Goal: Obtain resource: Obtain resource

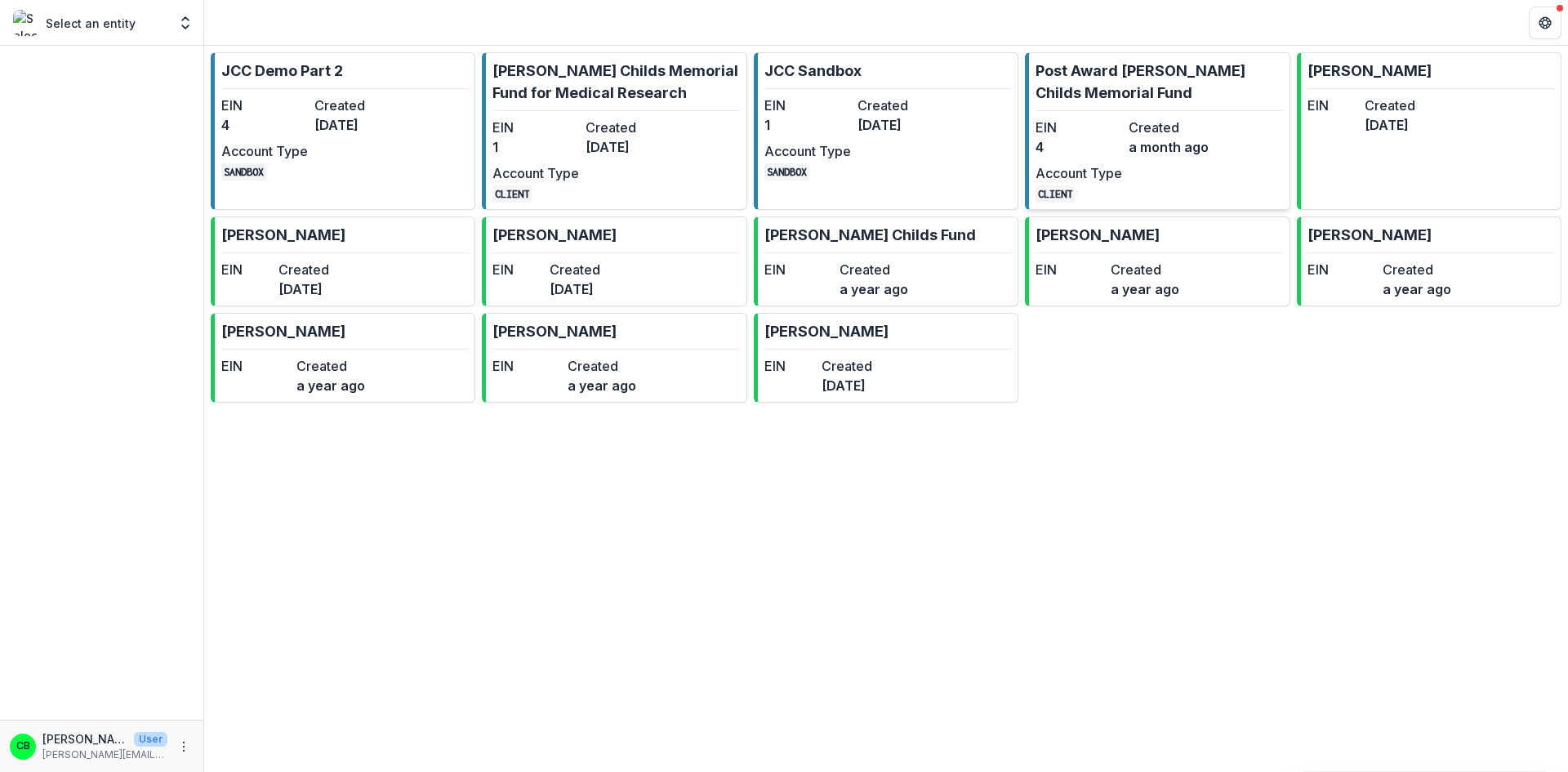
click at [1165, 72] on p "Post Award [PERSON_NAME] Childs Memorial Fund" at bounding box center [1158, 81] width 246 height 44
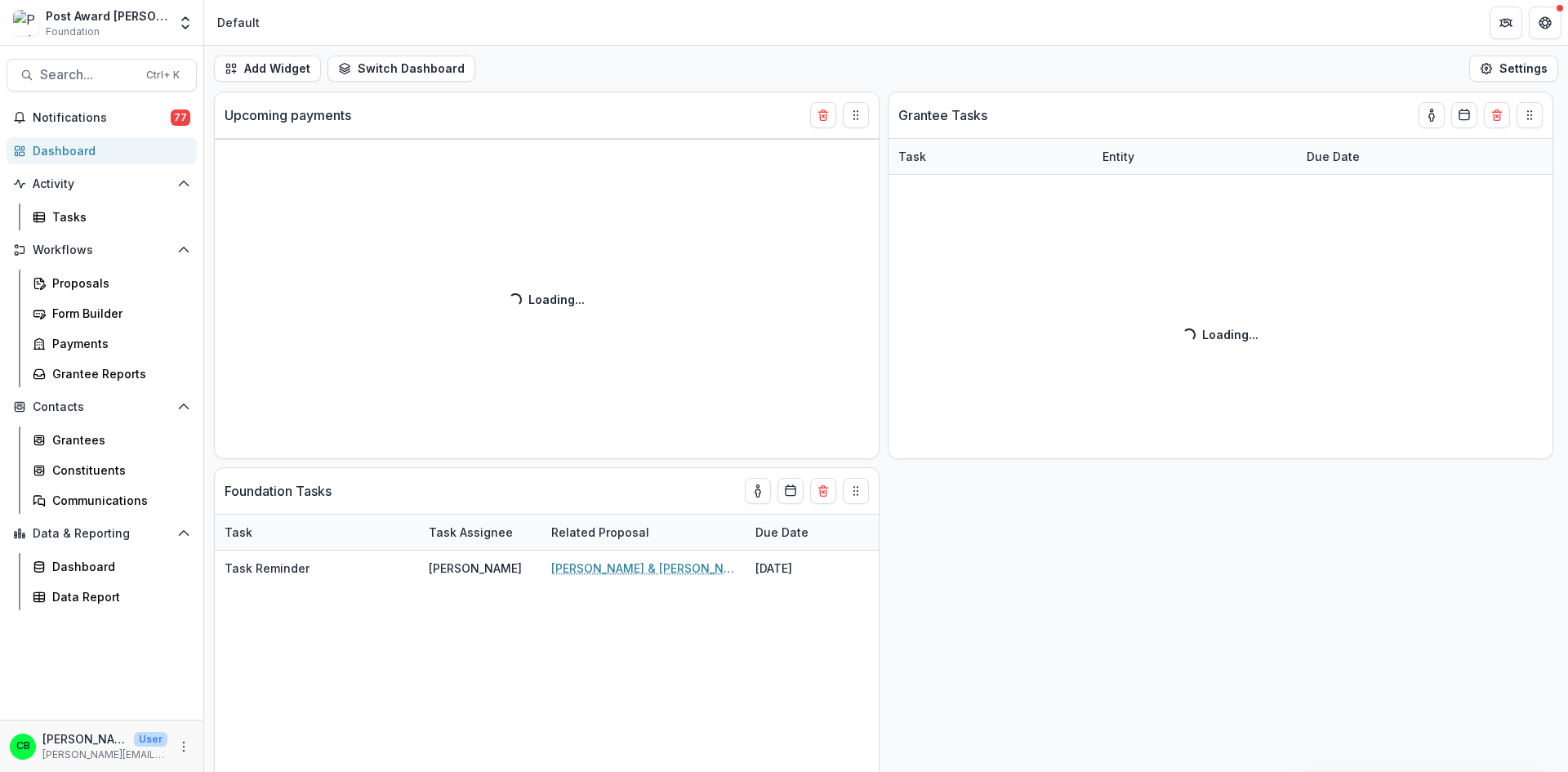
select select "******"
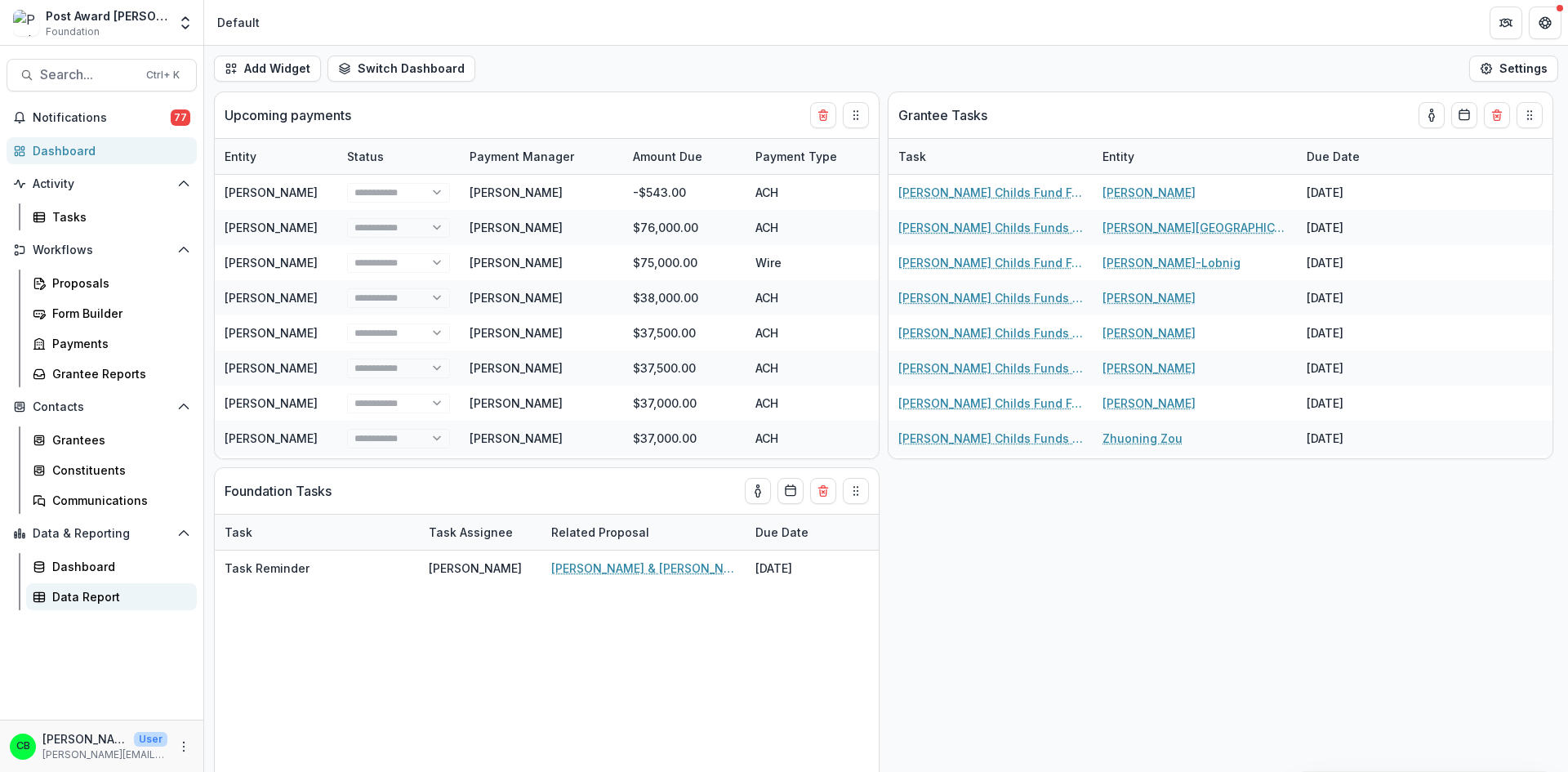
select select "******"
click at [67, 599] on div "Data Report" at bounding box center [118, 597] width 131 height 17
select select "******"
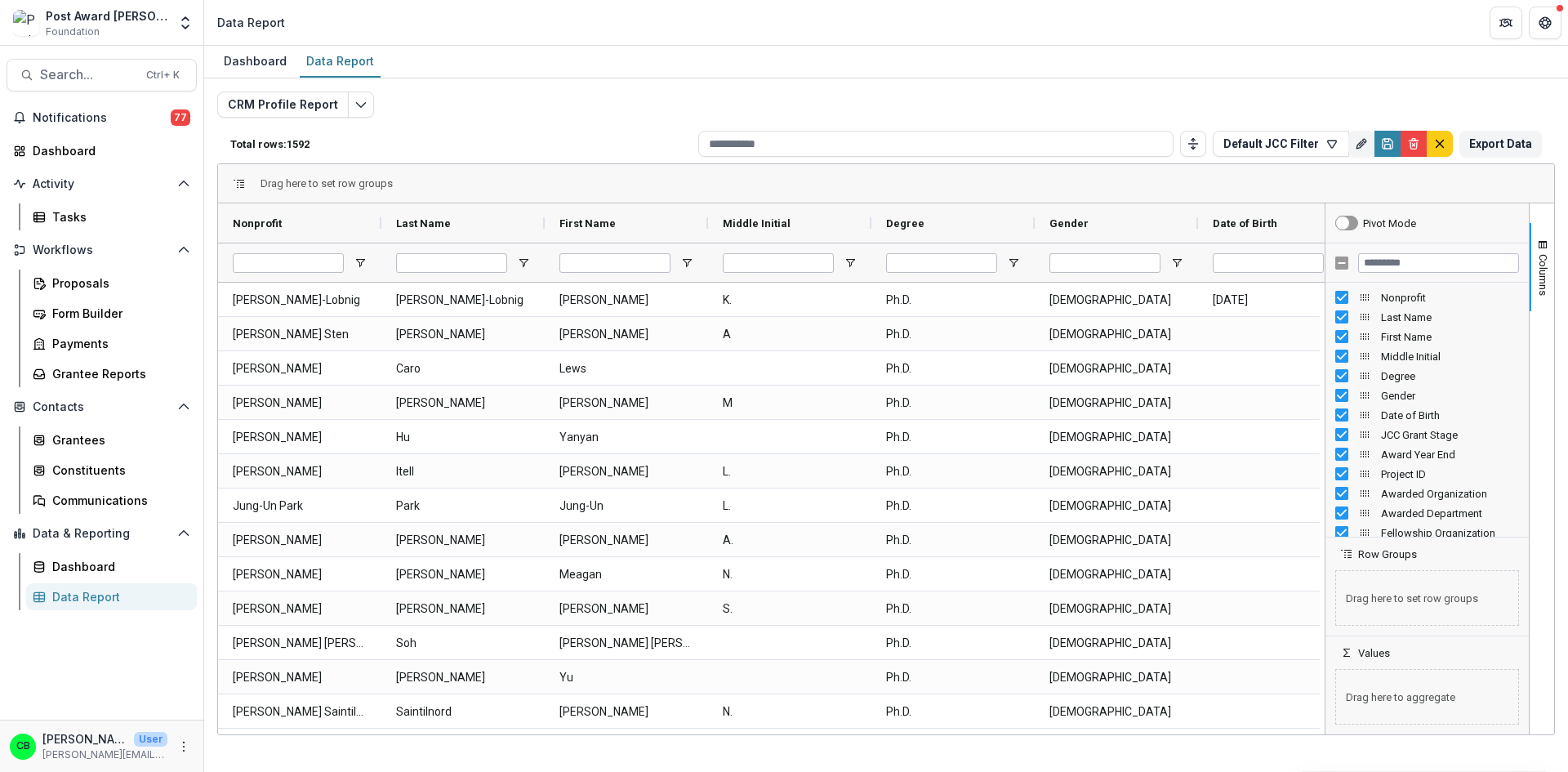
click at [1082, 107] on div "CRM Profile Report Total rows: 1592 Default JCC Filter Personal Filters Team Fi…" at bounding box center [886, 393] width 1338 height 605
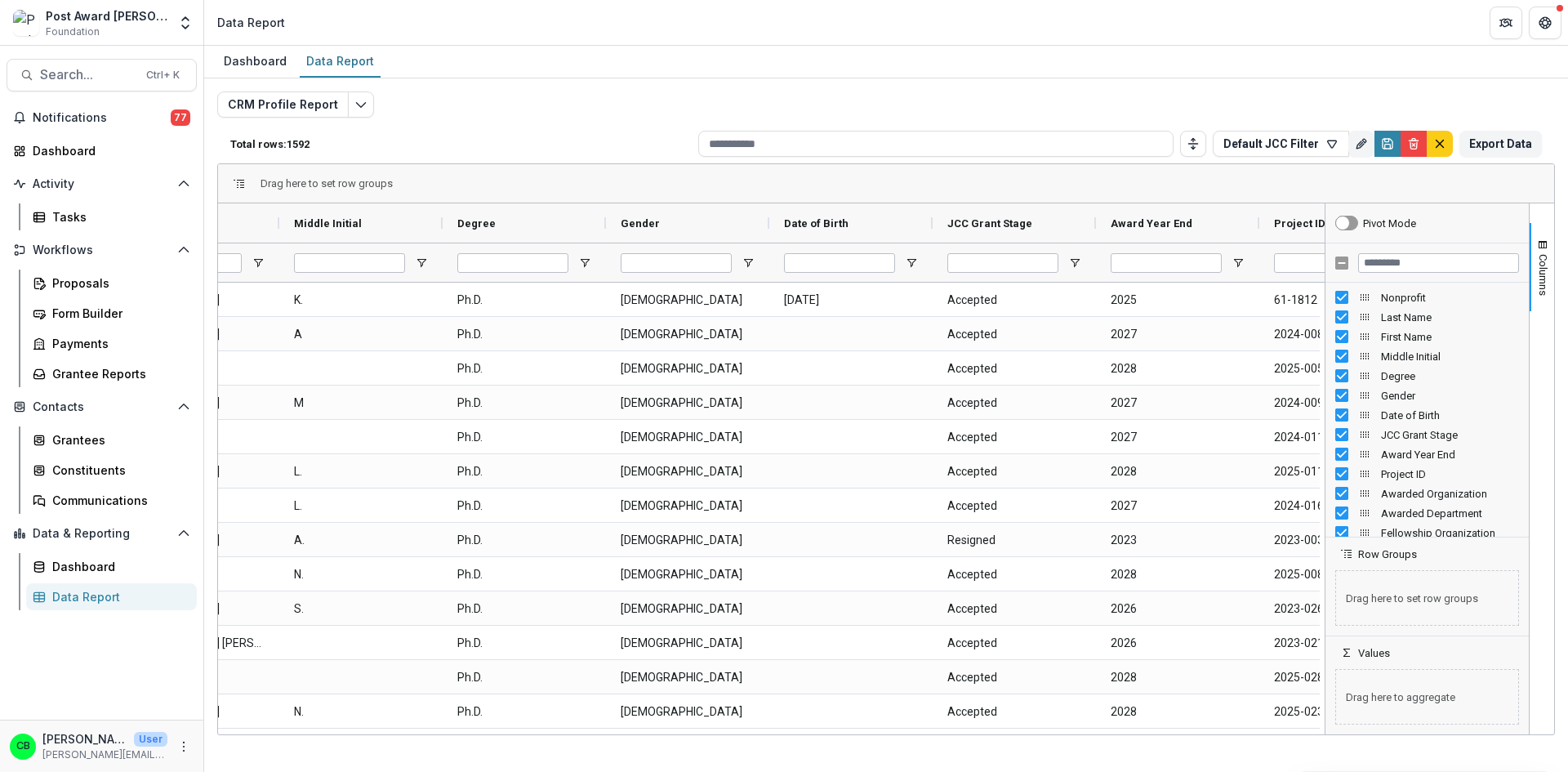
scroll to position [0, 413]
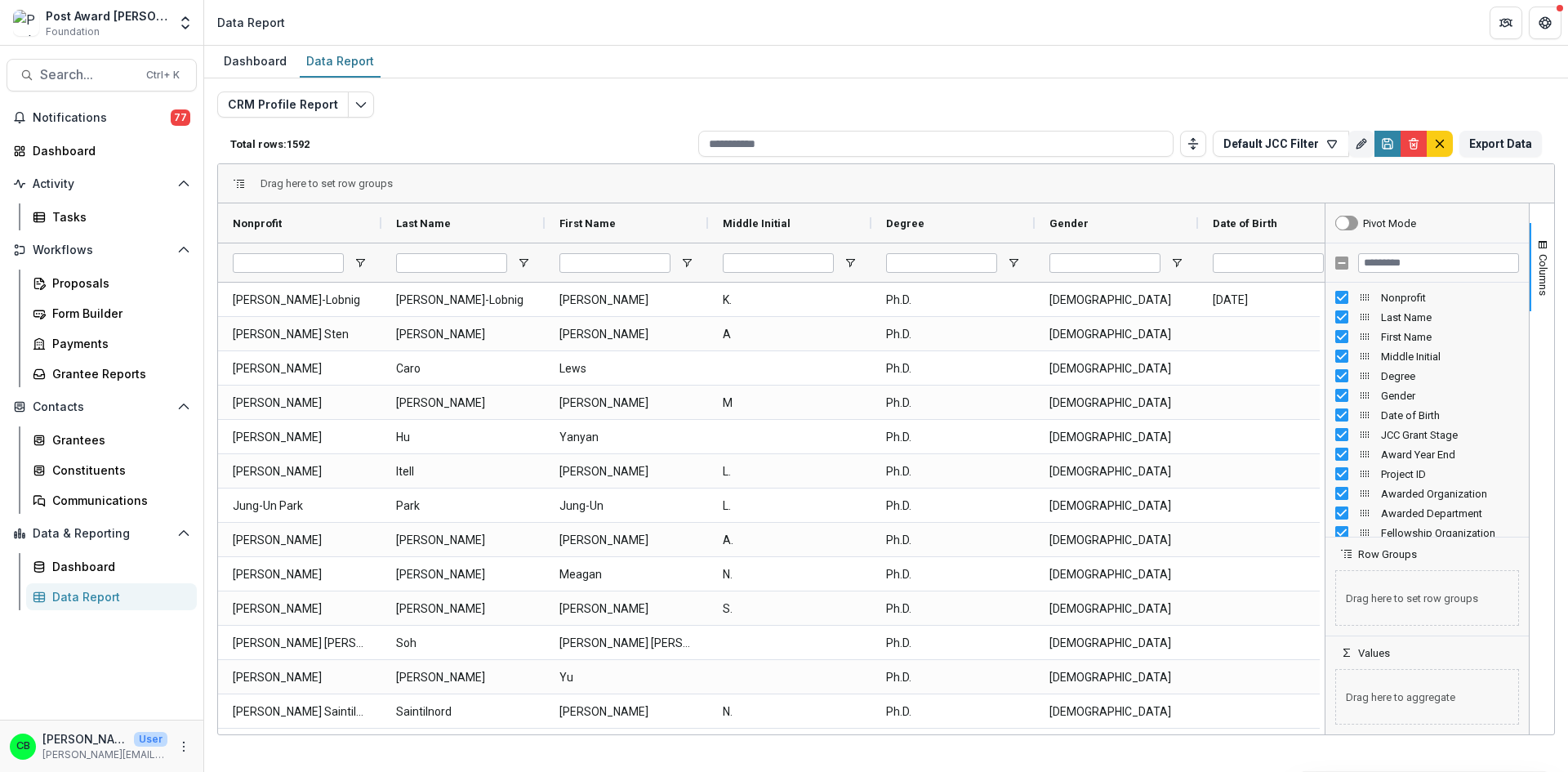
drag, startPoint x: 326, startPoint y: 735, endPoint x: 430, endPoint y: 731, distance: 104.1
click at [430, 731] on div "Drag here to set row groups Drag here to set column labels Nonprofit Last Name …" at bounding box center [886, 449] width 1338 height 572
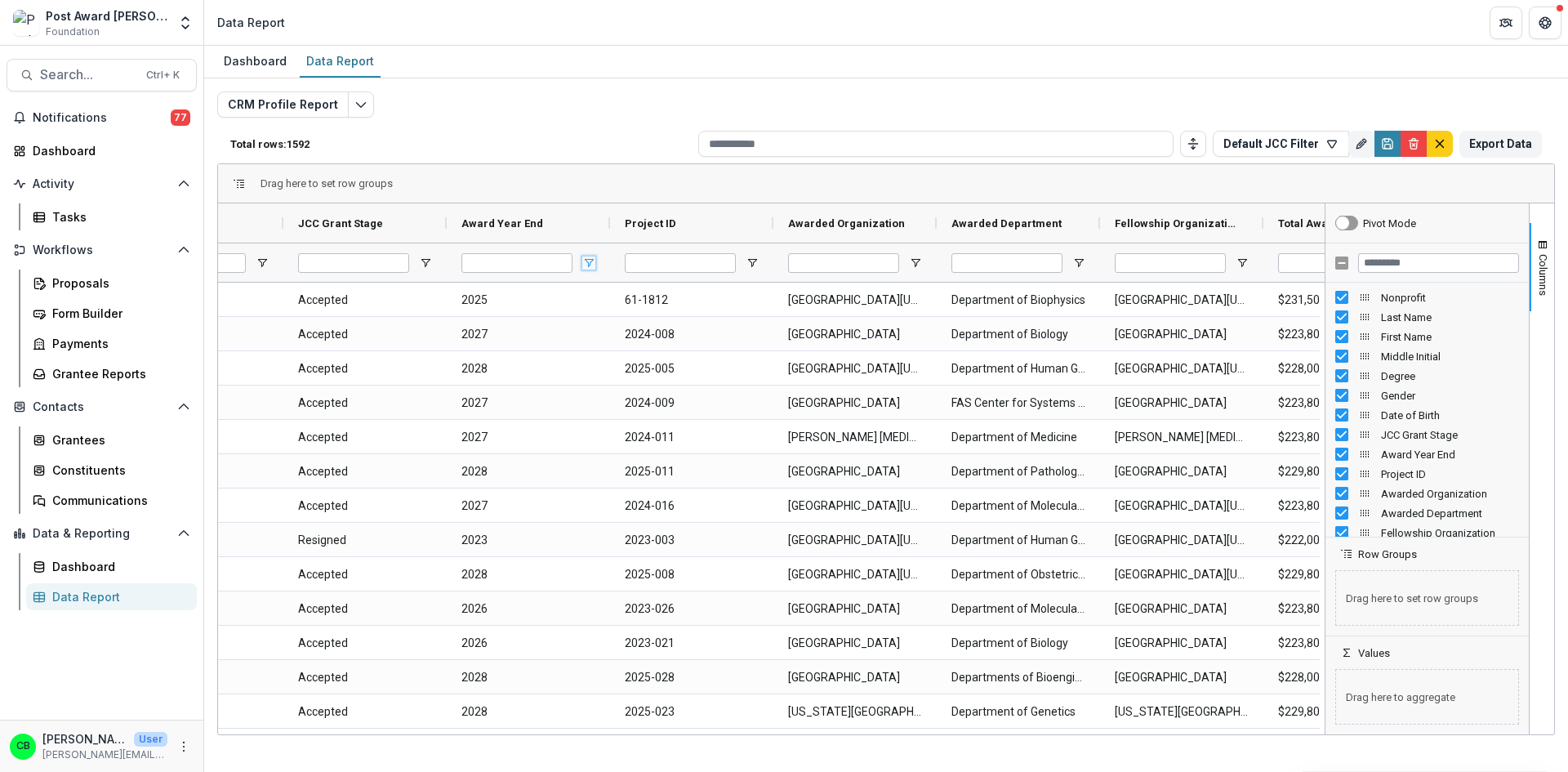
click at [589, 258] on span "Open Filter Menu" at bounding box center [588, 263] width 13 height 13
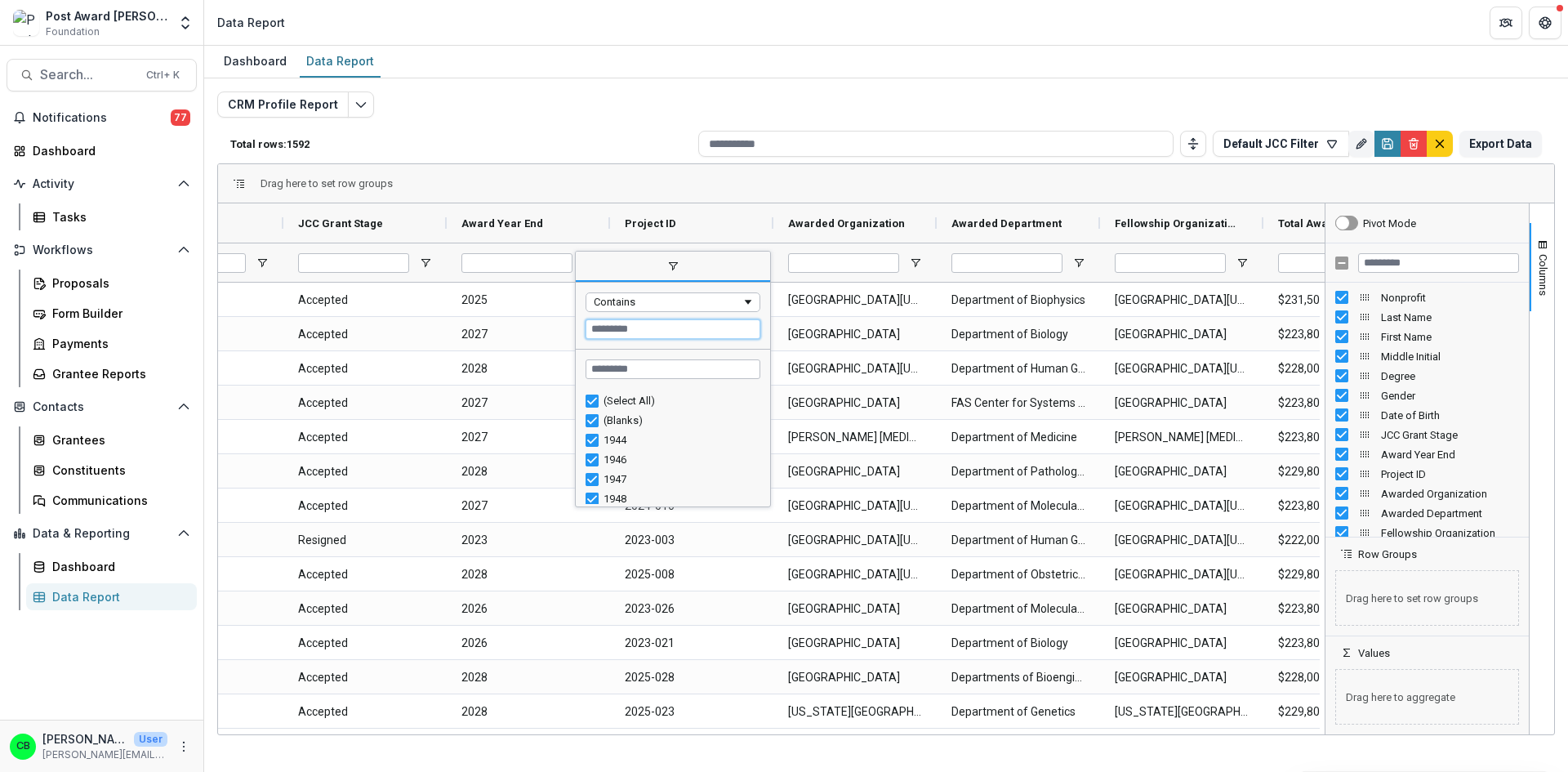
click at [622, 339] on input "Filter Value" at bounding box center [673, 329] width 175 height 19
click at [627, 309] on div "Contains" at bounding box center [673, 302] width 175 height 19
click at [652, 300] on div "Contains" at bounding box center [668, 301] width 148 height 12
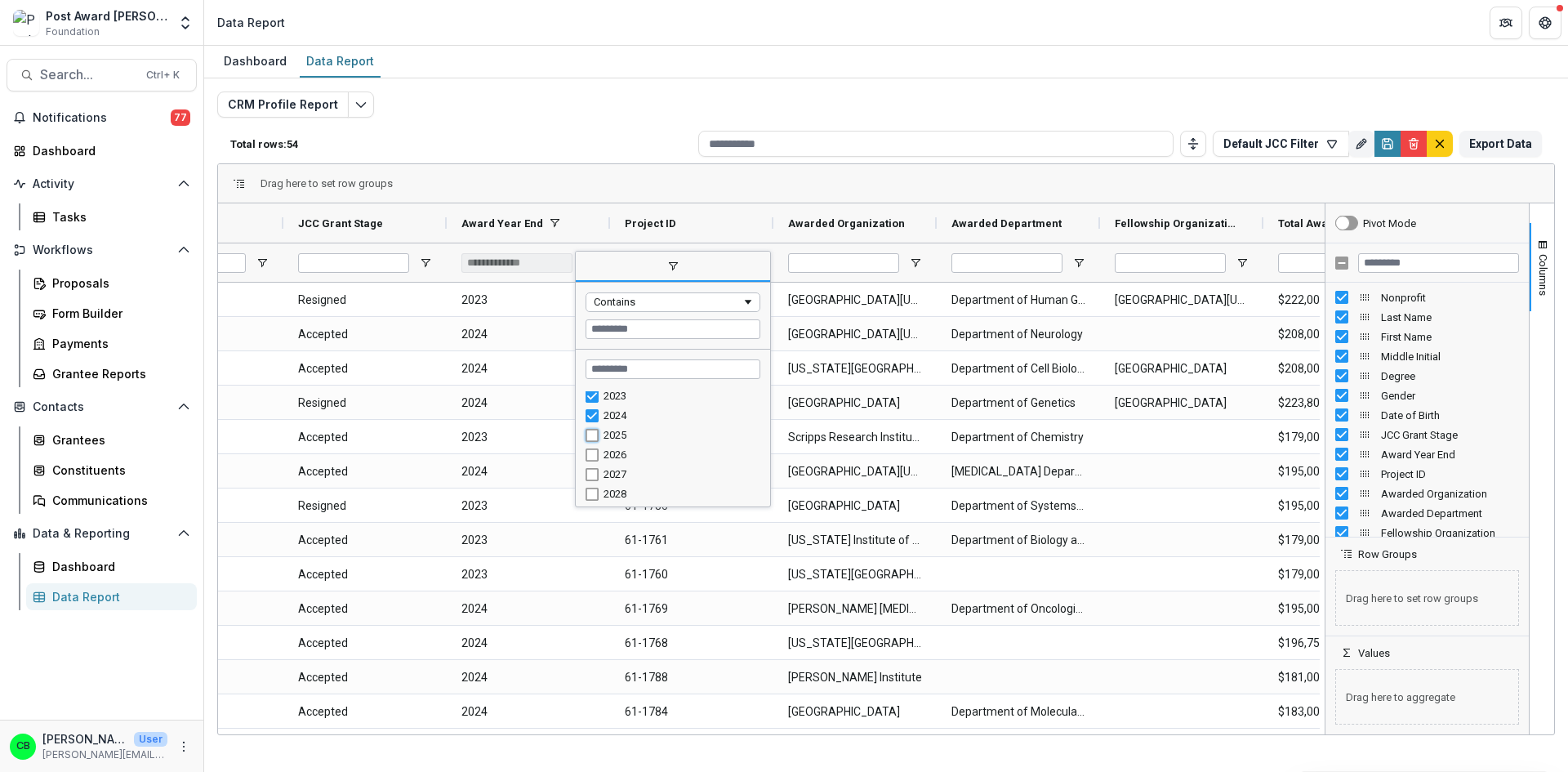
type input "**********"
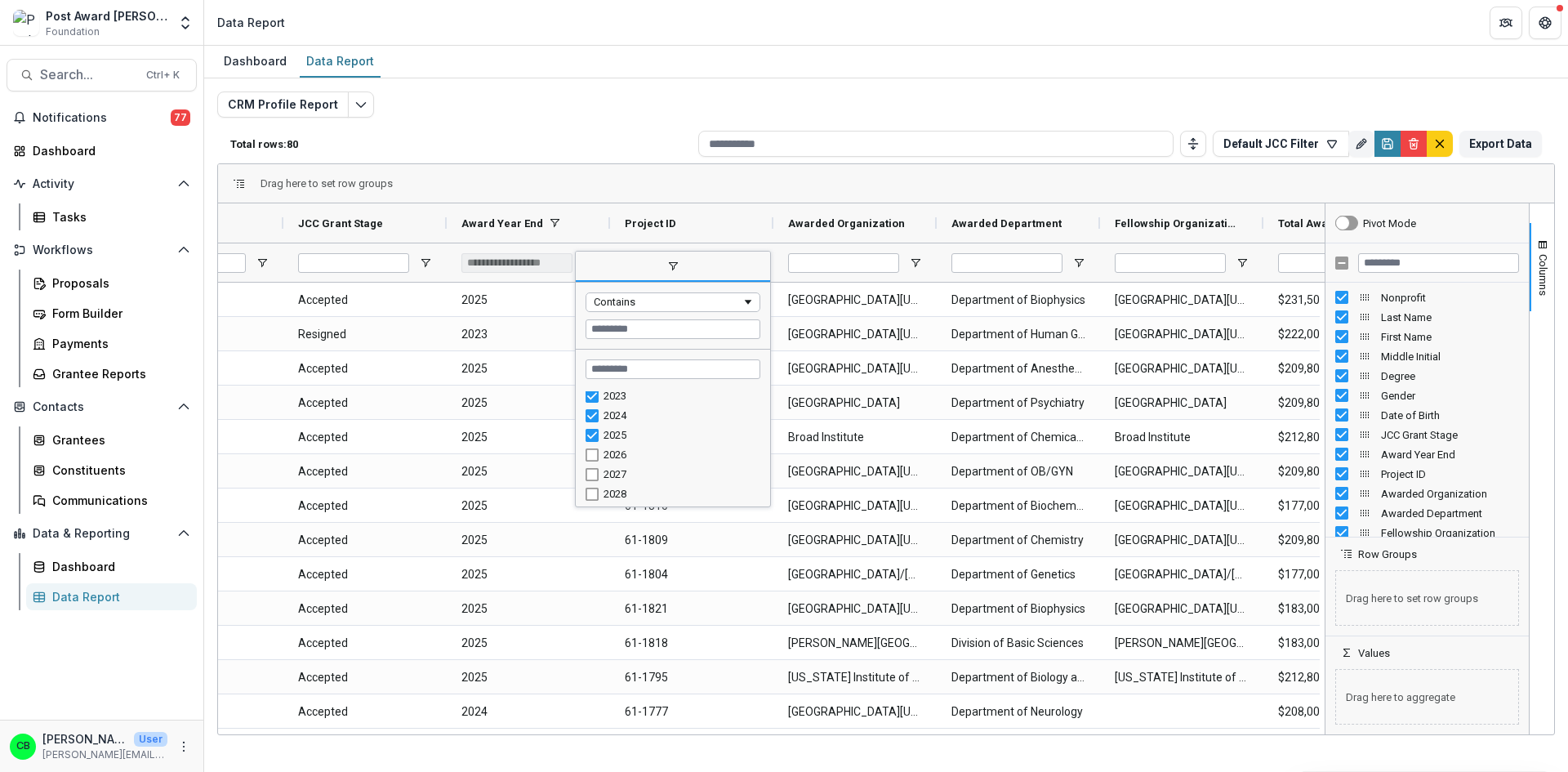
click at [820, 102] on div "CRM Profile Report Total rows: 80 Default JCC Filter Personal Filters Team Filt…" at bounding box center [886, 393] width 1338 height 605
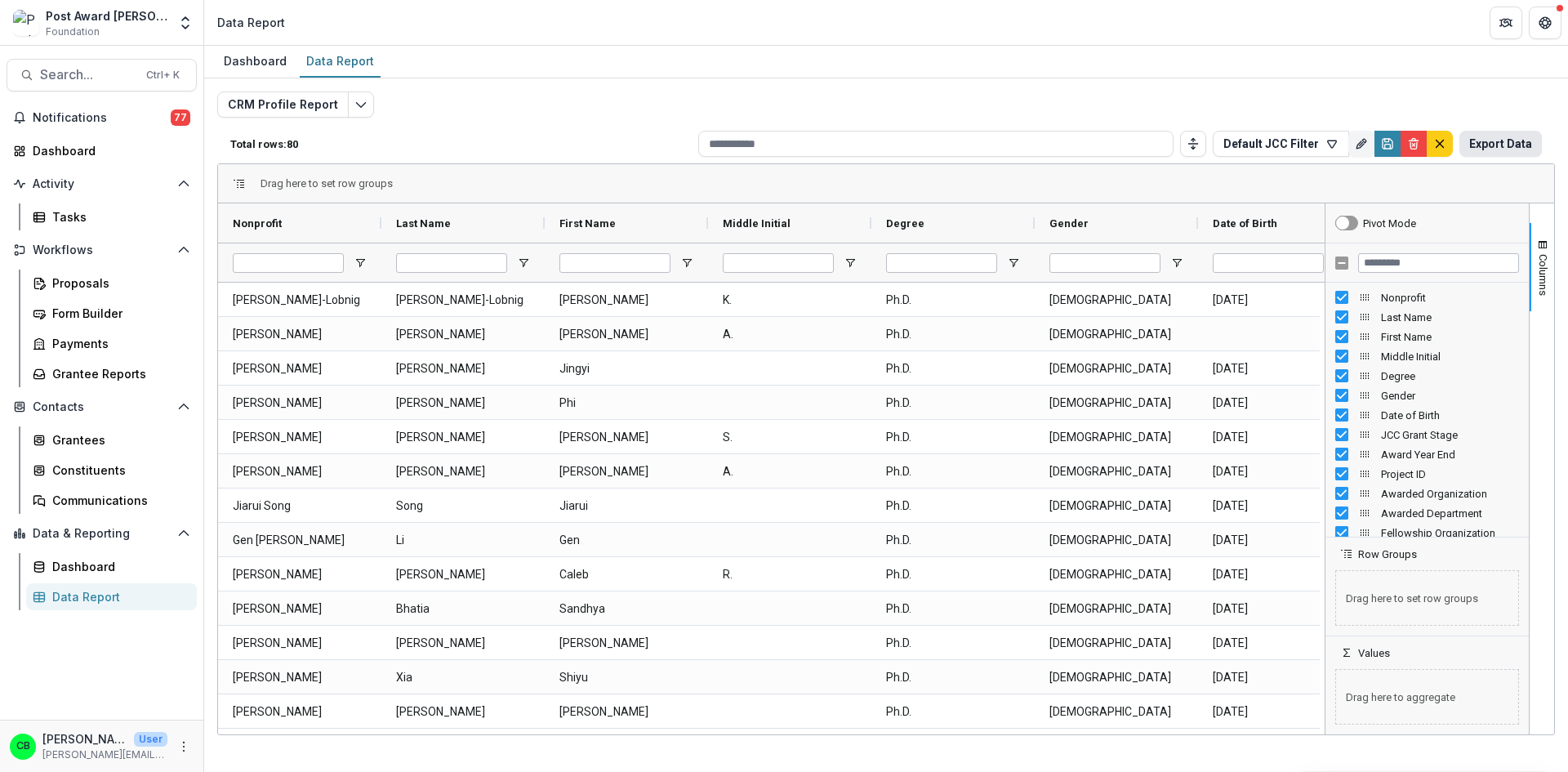
click at [1493, 148] on button "Export Data" at bounding box center [1501, 143] width 82 height 26
drag, startPoint x: 320, startPoint y: 736, endPoint x: 473, endPoint y: 734, distance: 153.0
click at [473, 734] on div "Dashboard Data Report CRM Profile Report Total rows: 80 Default JCC Filter Pers…" at bounding box center [886, 409] width 1364 height 726
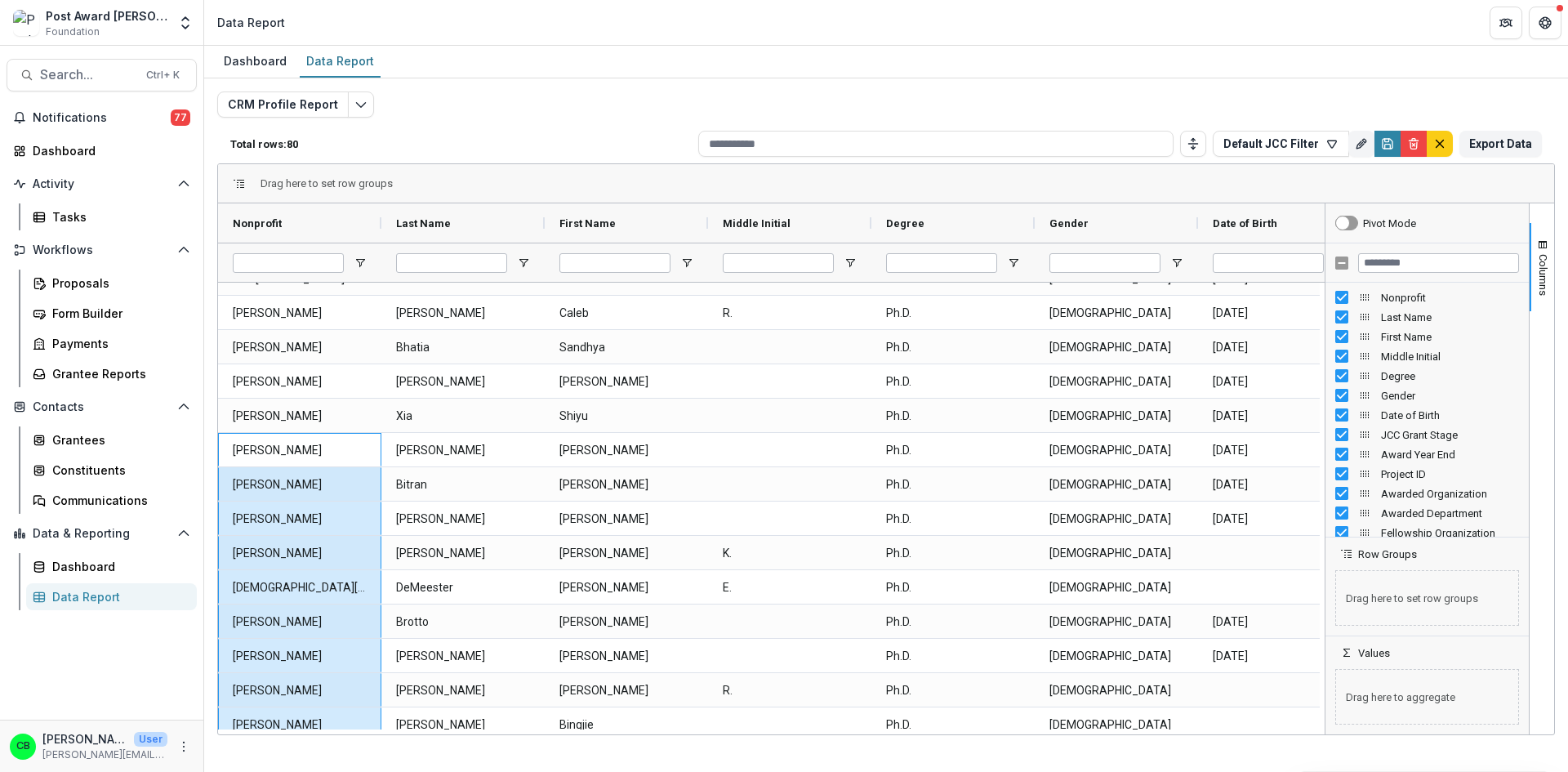
scroll to position [333, 0]
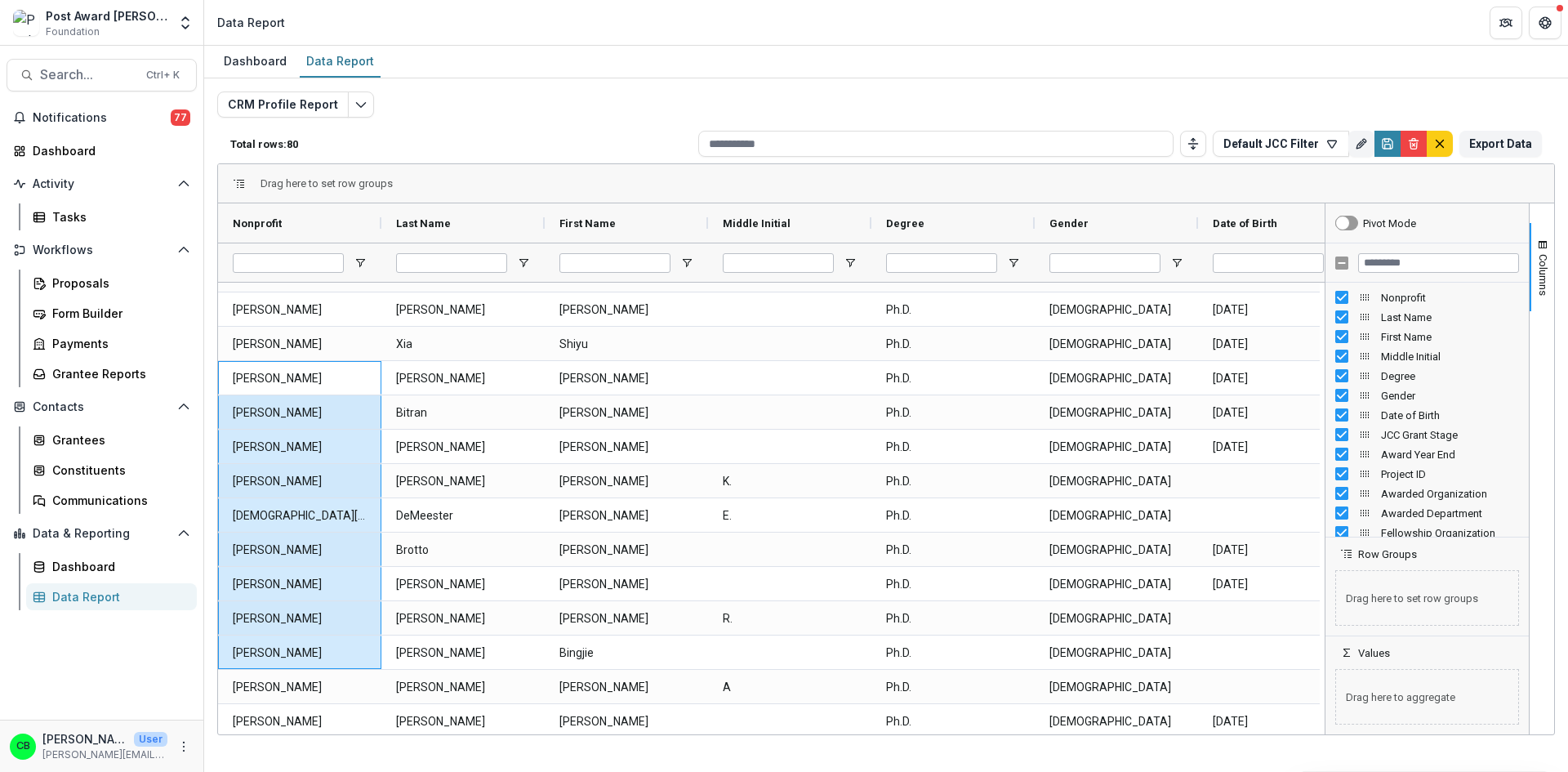
drag, startPoint x: 318, startPoint y: 728, endPoint x: 266, endPoint y: 730, distance: 52.0
click at [266, 730] on div "Nonprofit Last Name First Name K. A." at bounding box center [771, 469] width 1106 height 531
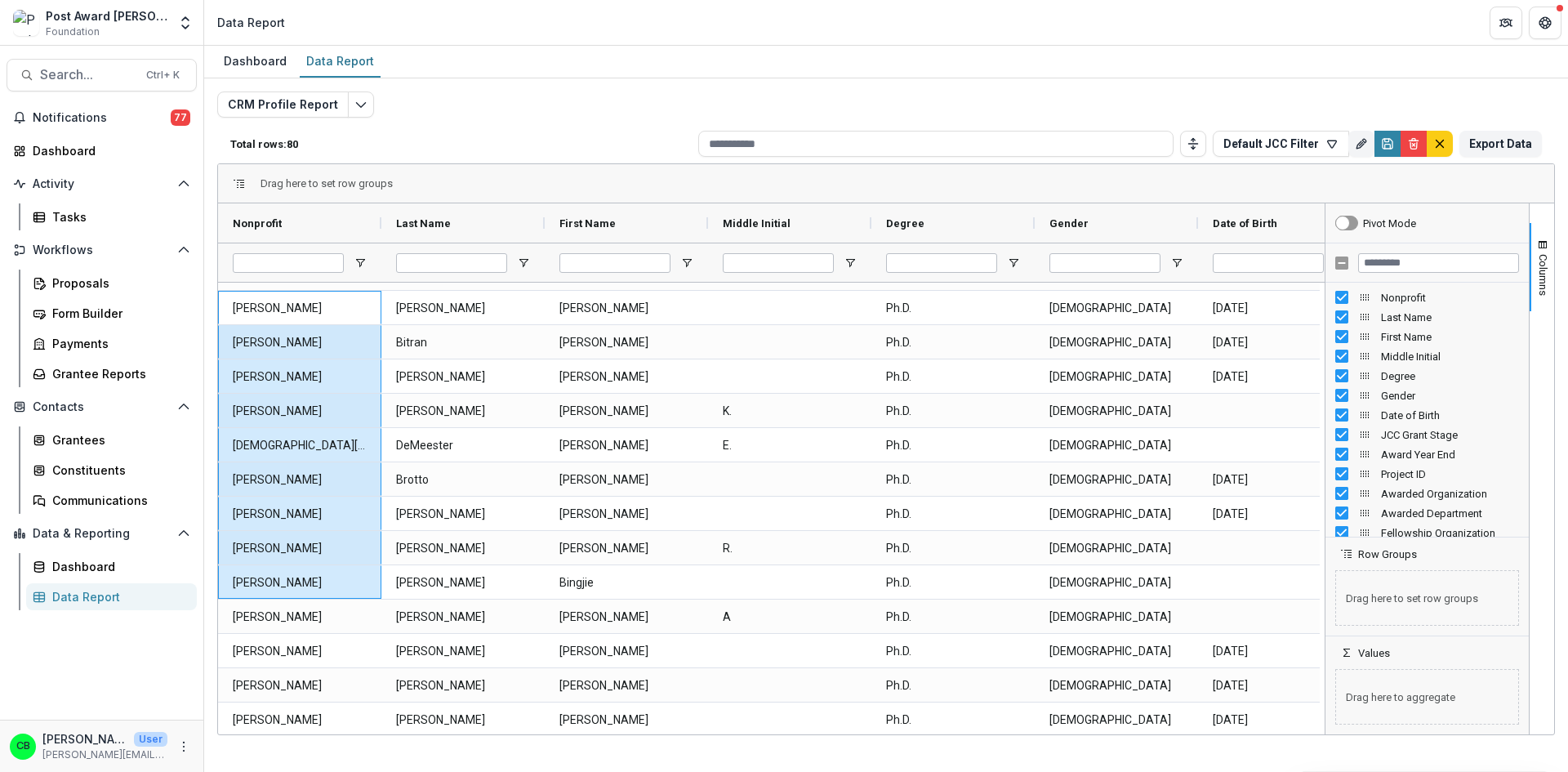
click at [521, 55] on div "Dashboard Data Report" at bounding box center [886, 62] width 1364 height 33
click at [82, 556] on link "Dashboard" at bounding box center [111, 567] width 171 height 27
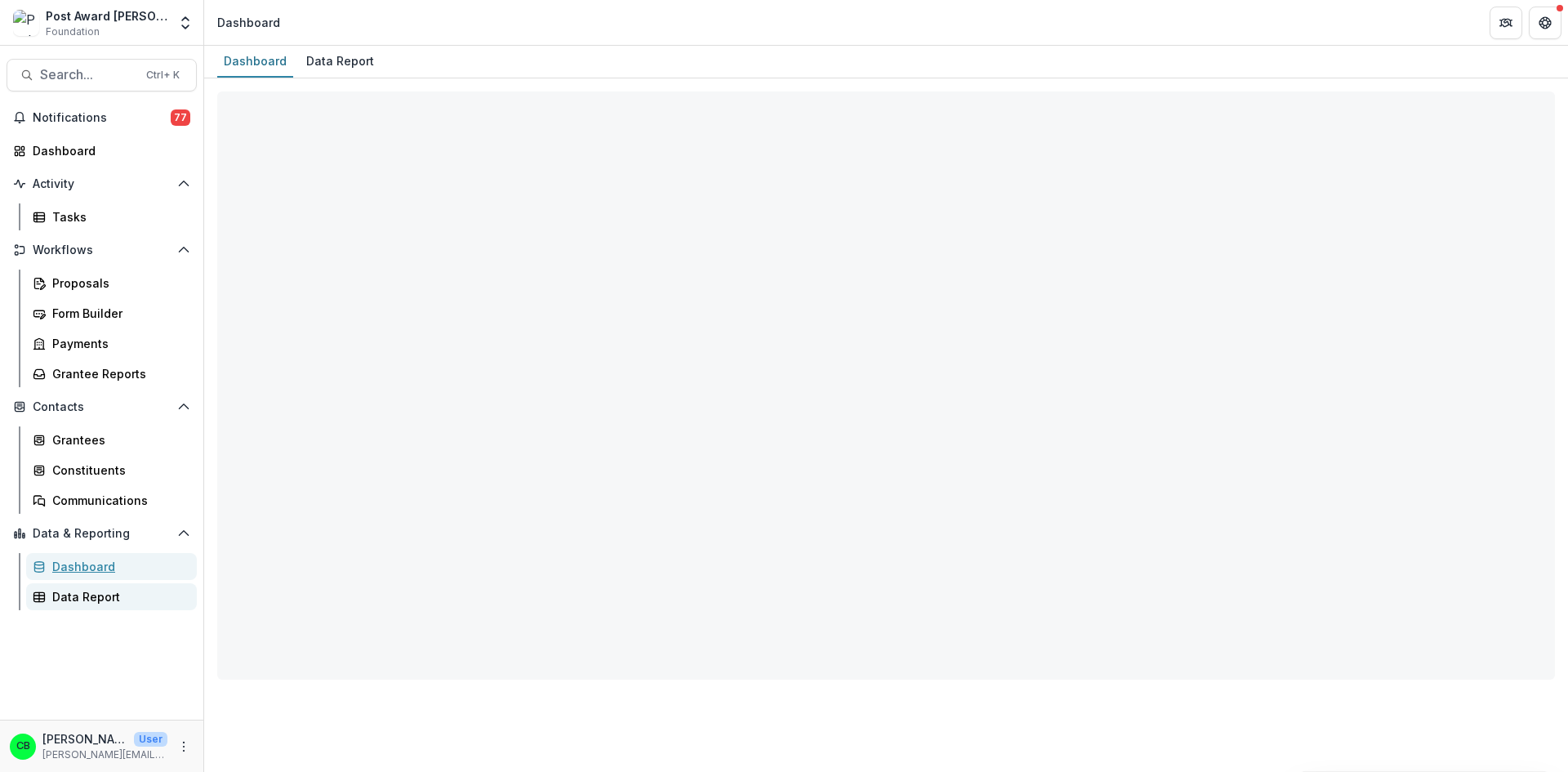
select select "**********"
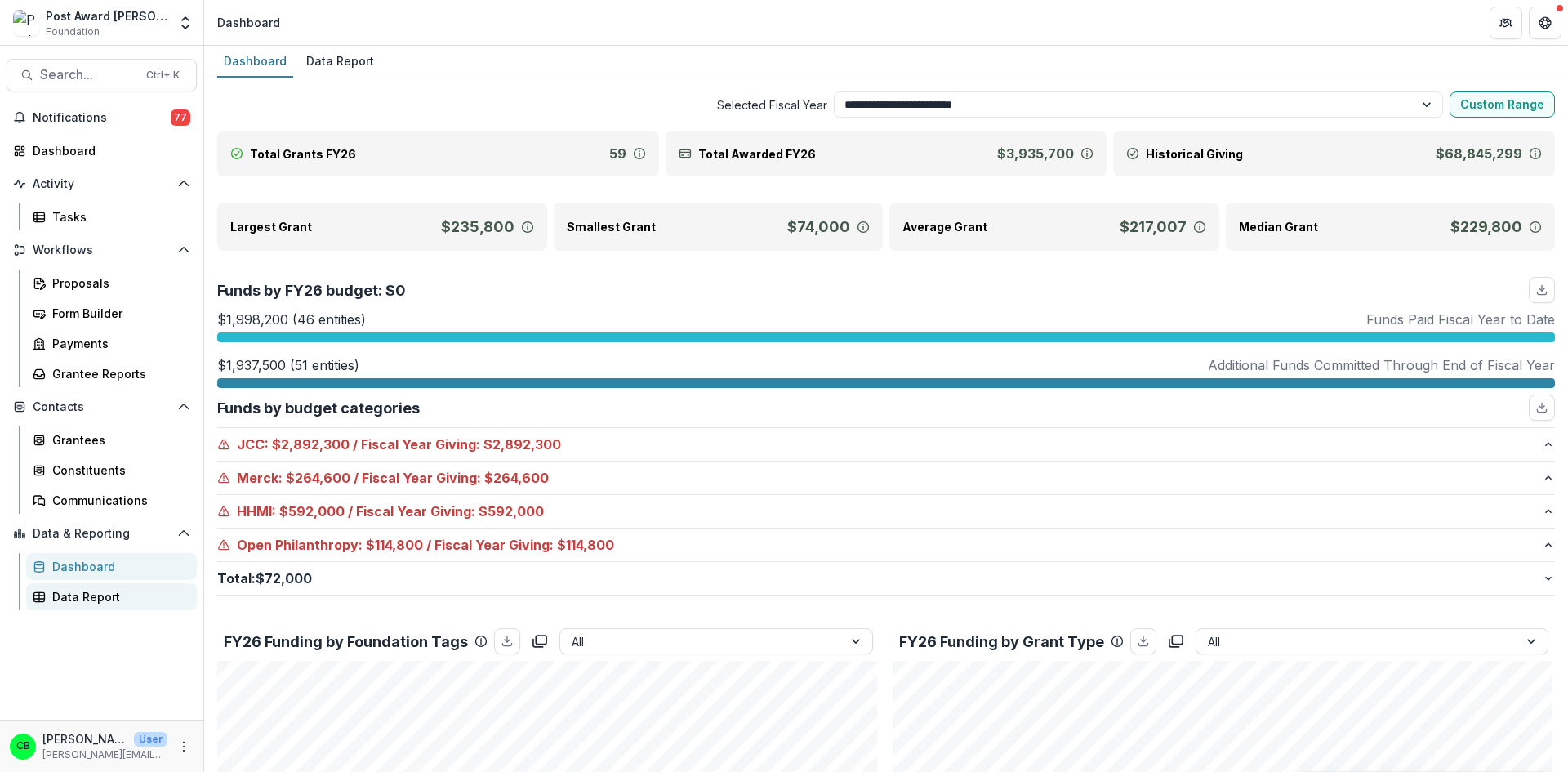
click at [85, 595] on div "Data Report" at bounding box center [118, 597] width 131 height 17
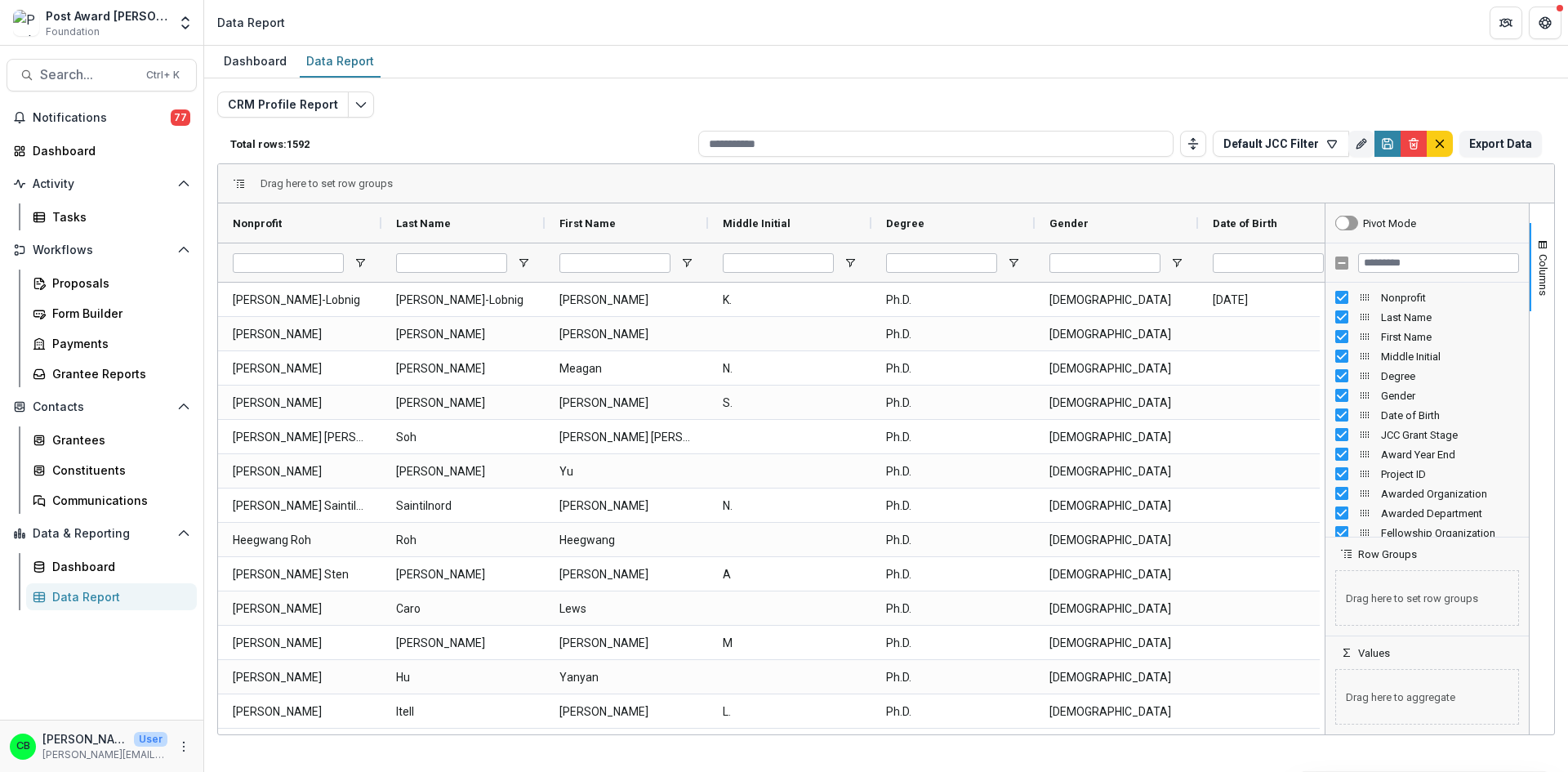
click at [1501, 176] on div "Drag here to set row groups" at bounding box center [886, 183] width 1336 height 39
click at [1545, 261] on span "Columns" at bounding box center [1542, 275] width 12 height 42
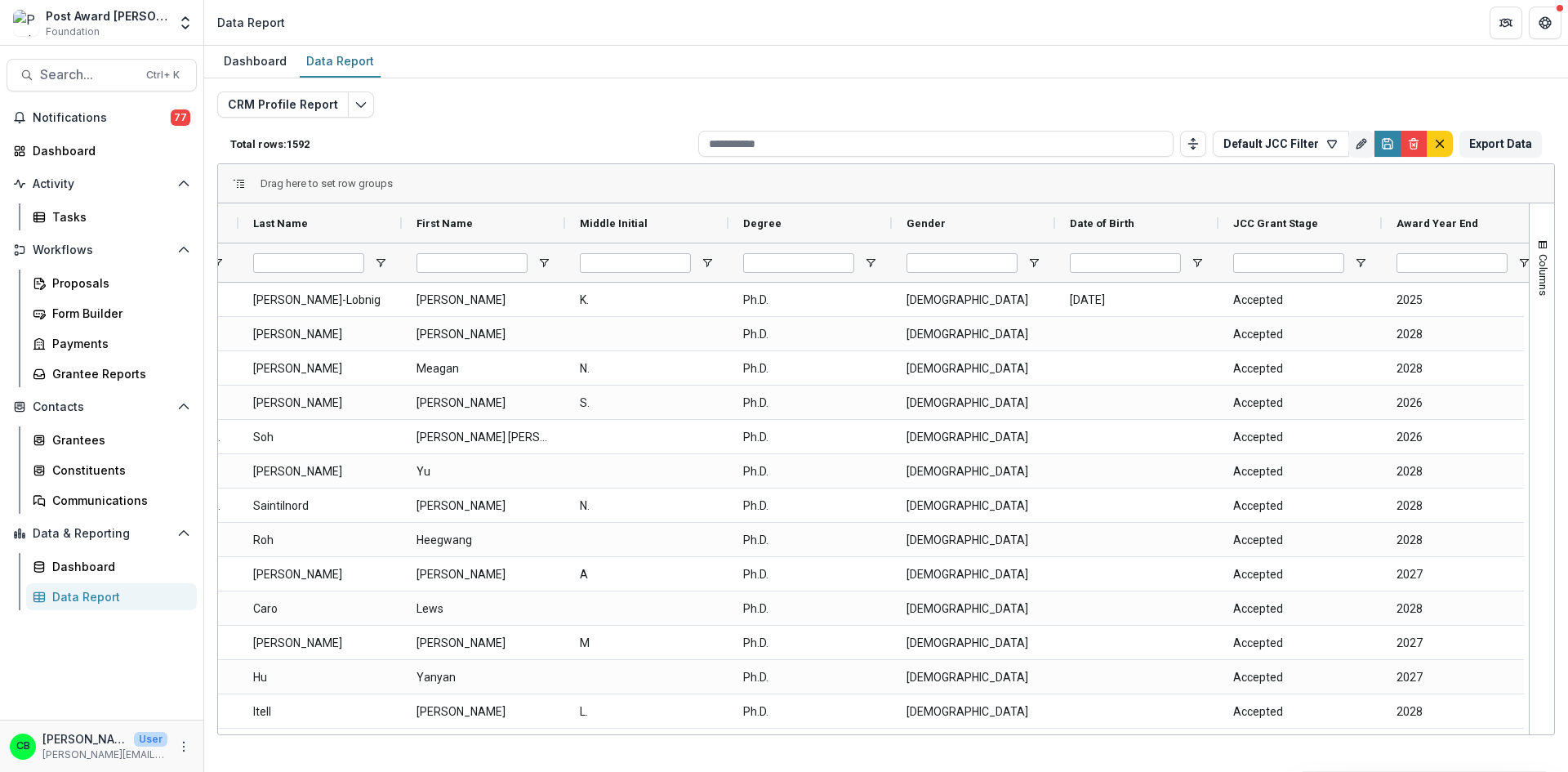
scroll to position [0, 181]
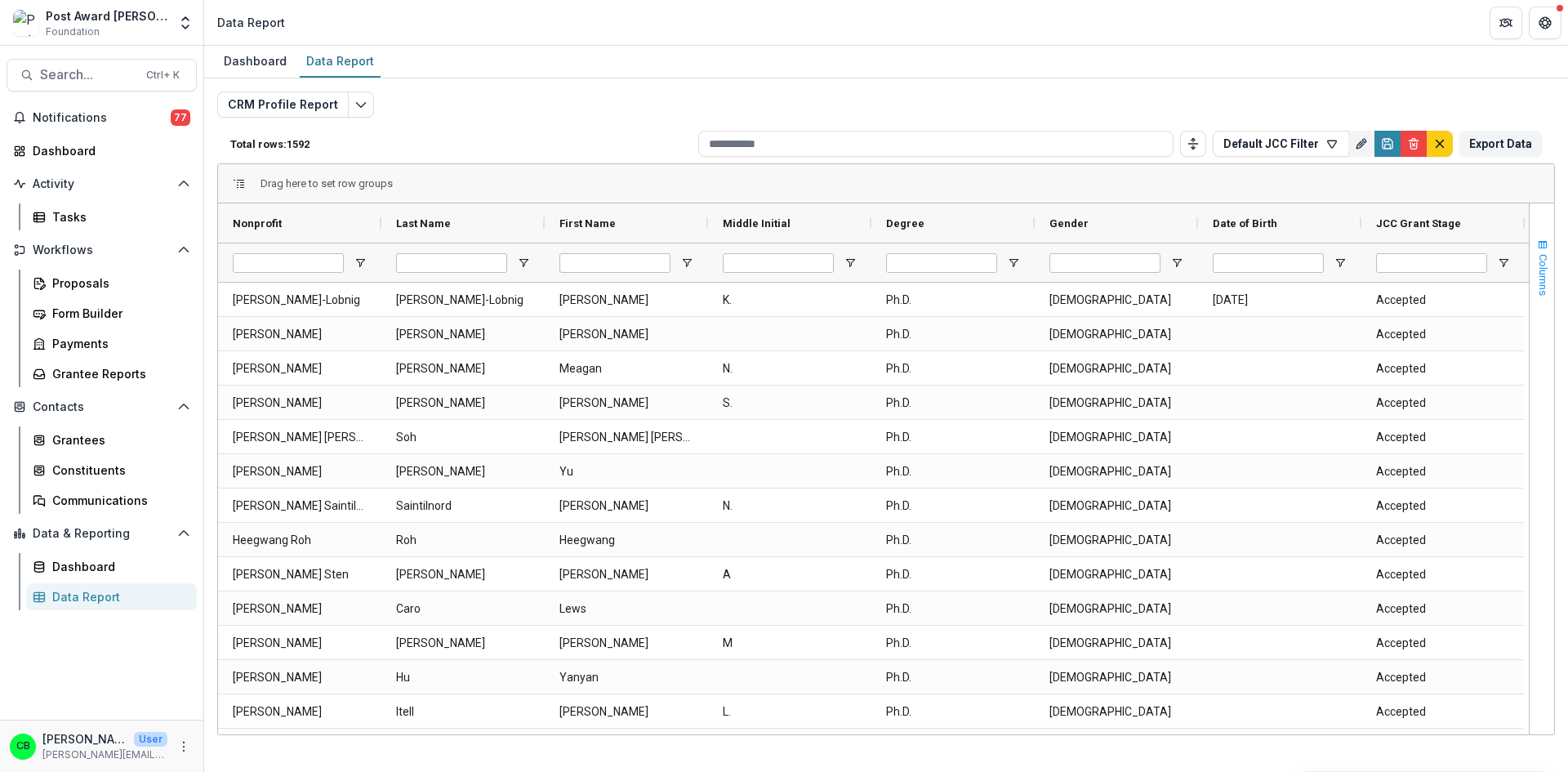
click at [1548, 271] on span "Columns" at bounding box center [1542, 275] width 12 height 42
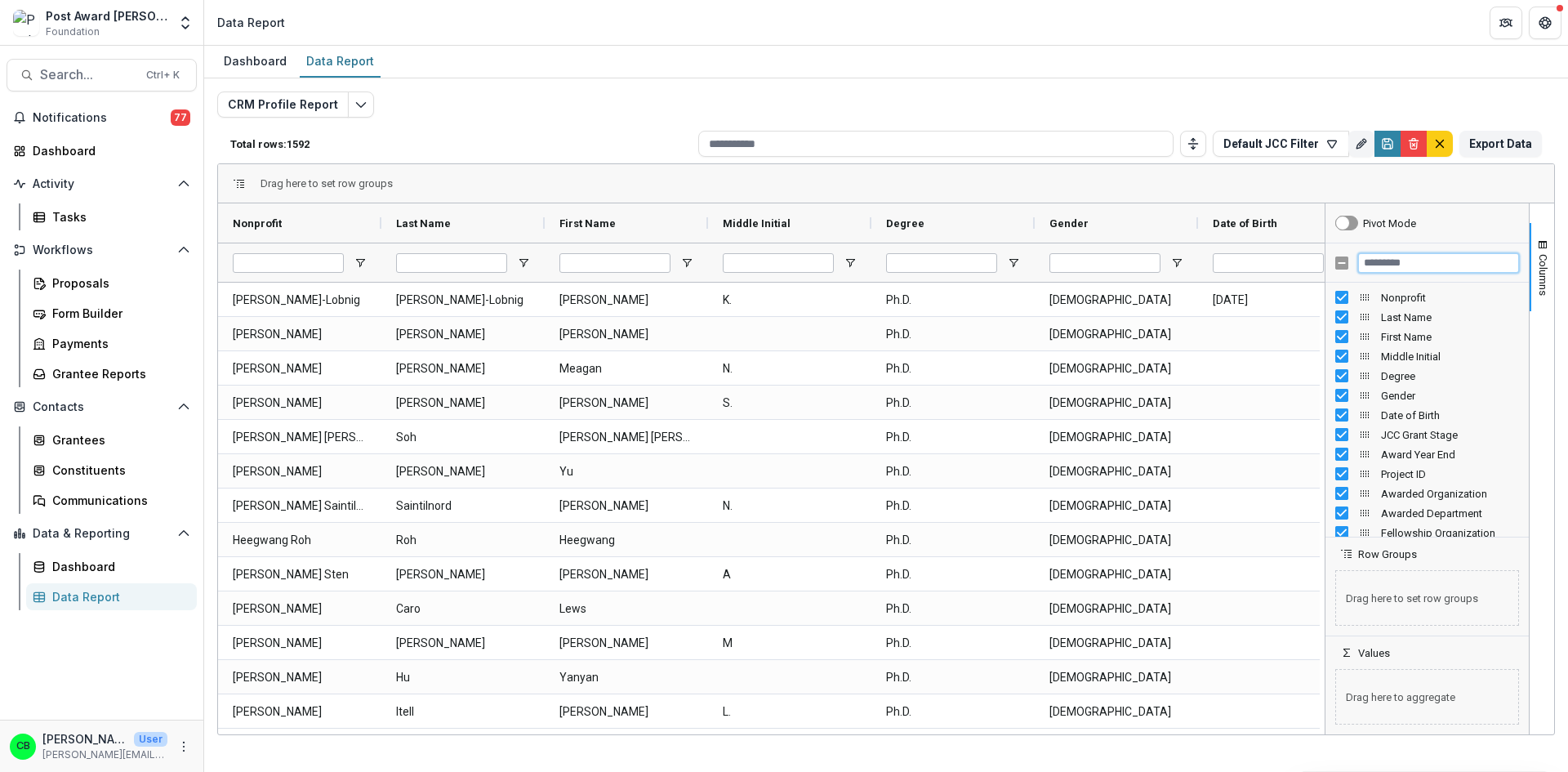
click at [1432, 262] on input "Filter Columns Input" at bounding box center [1438, 263] width 161 height 19
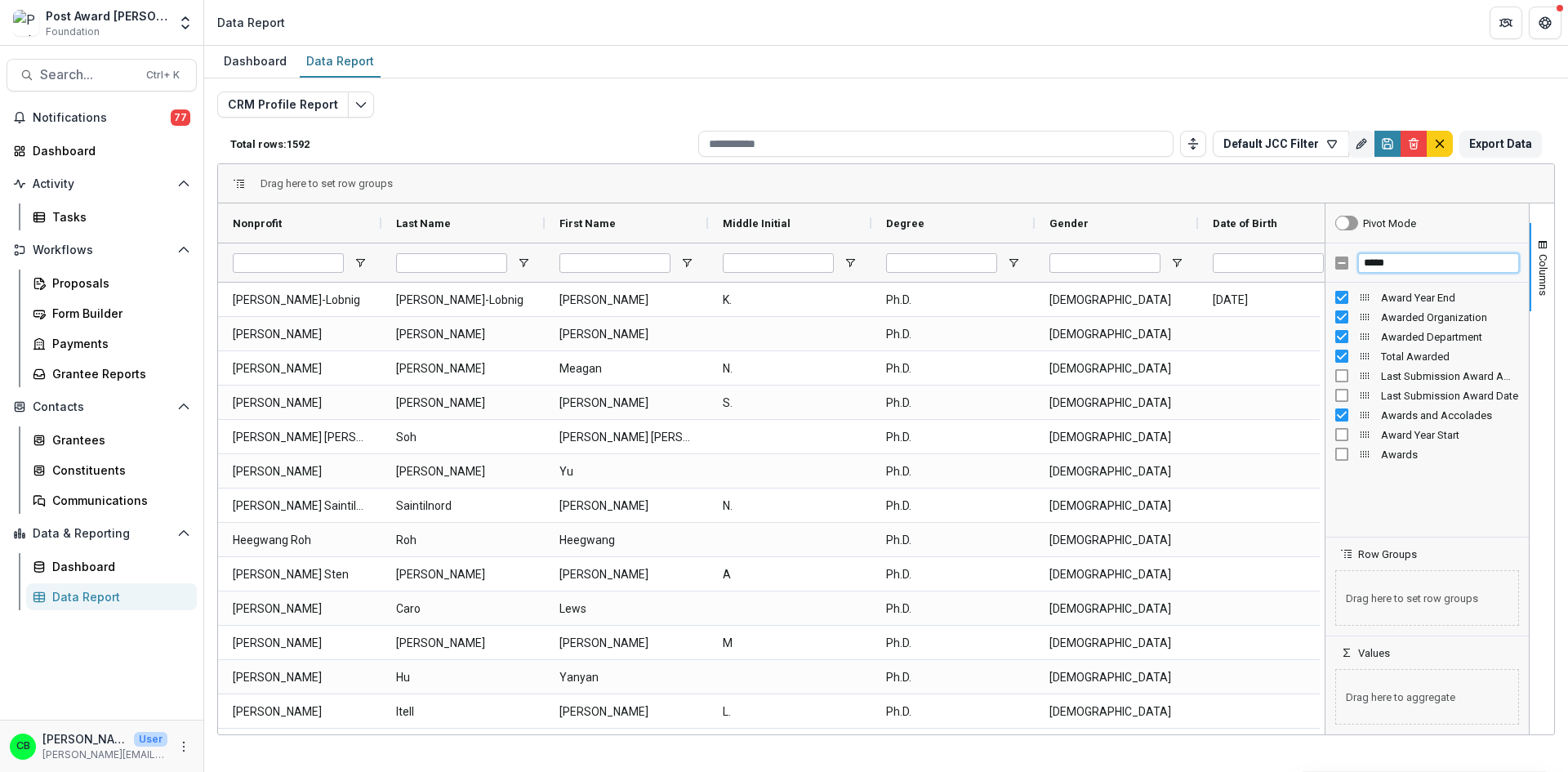
type input "*****"
click at [930, 103] on div "CRM Profile Report Total rows: 1592 Default JCC Filter Personal Filters Team Fi…" at bounding box center [886, 393] width 1338 height 605
click at [1211, 82] on div "CRM Profile Report Total rows: 1592 Default JCC Filter Personal Filters Team Fi…" at bounding box center [886, 387] width 1364 height 618
click at [1550, 249] on button "Columns" at bounding box center [1542, 266] width 25 height 89
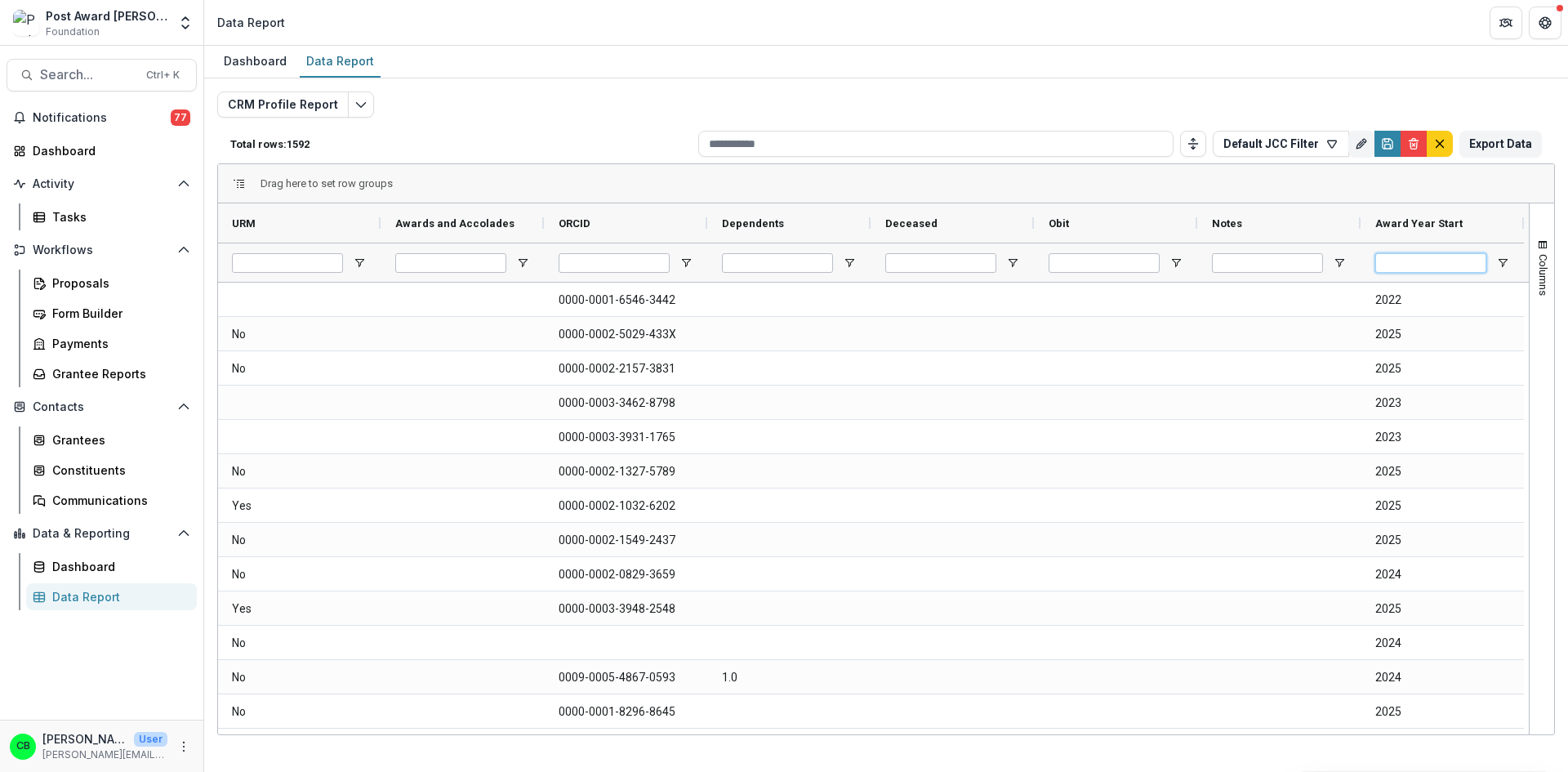
click at [1438, 264] on input "Award Year Start Filter Input" at bounding box center [1431, 263] width 111 height 19
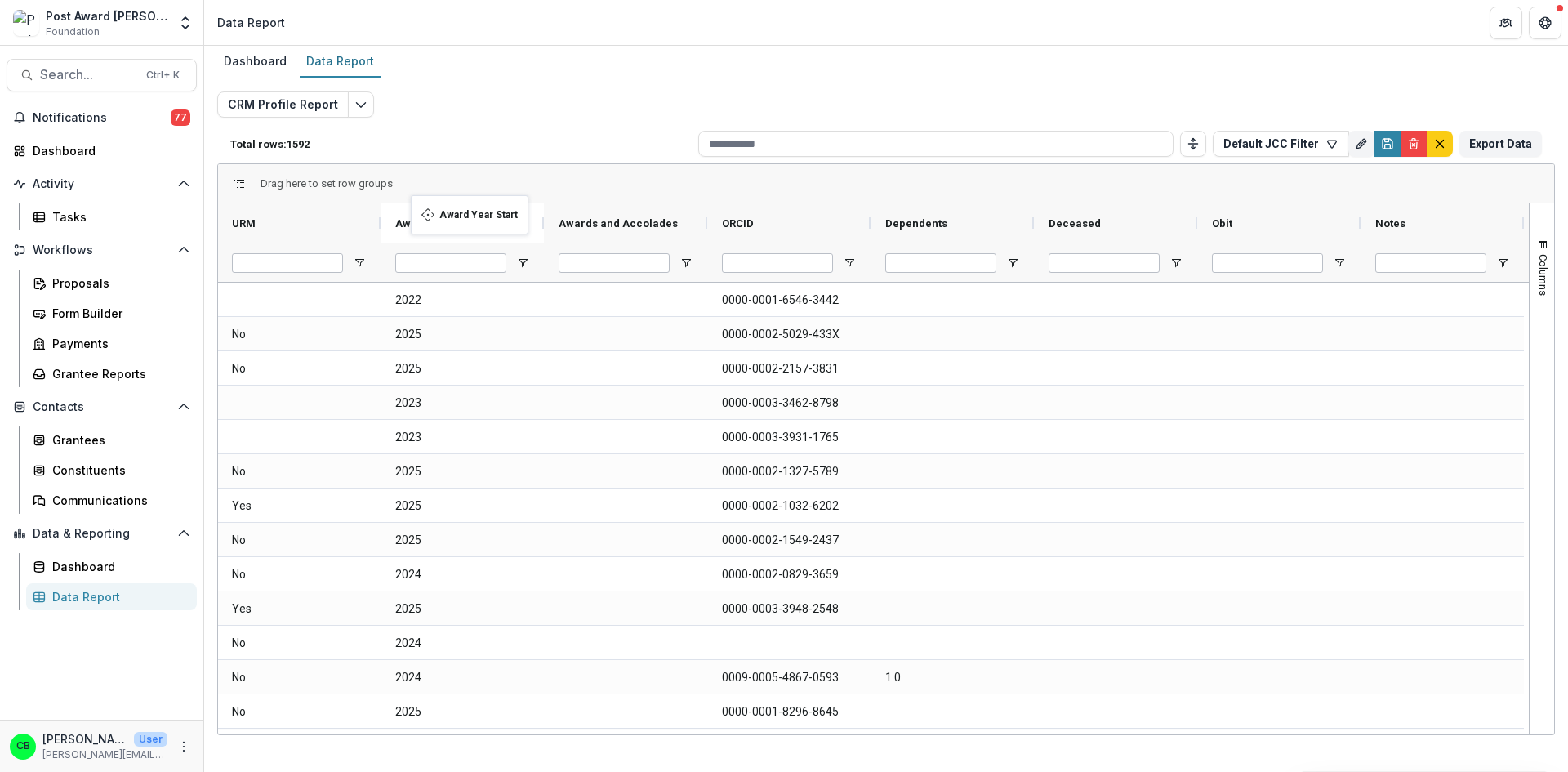
drag, startPoint x: 1443, startPoint y: 223, endPoint x: 400, endPoint y: 213, distance: 1043.0
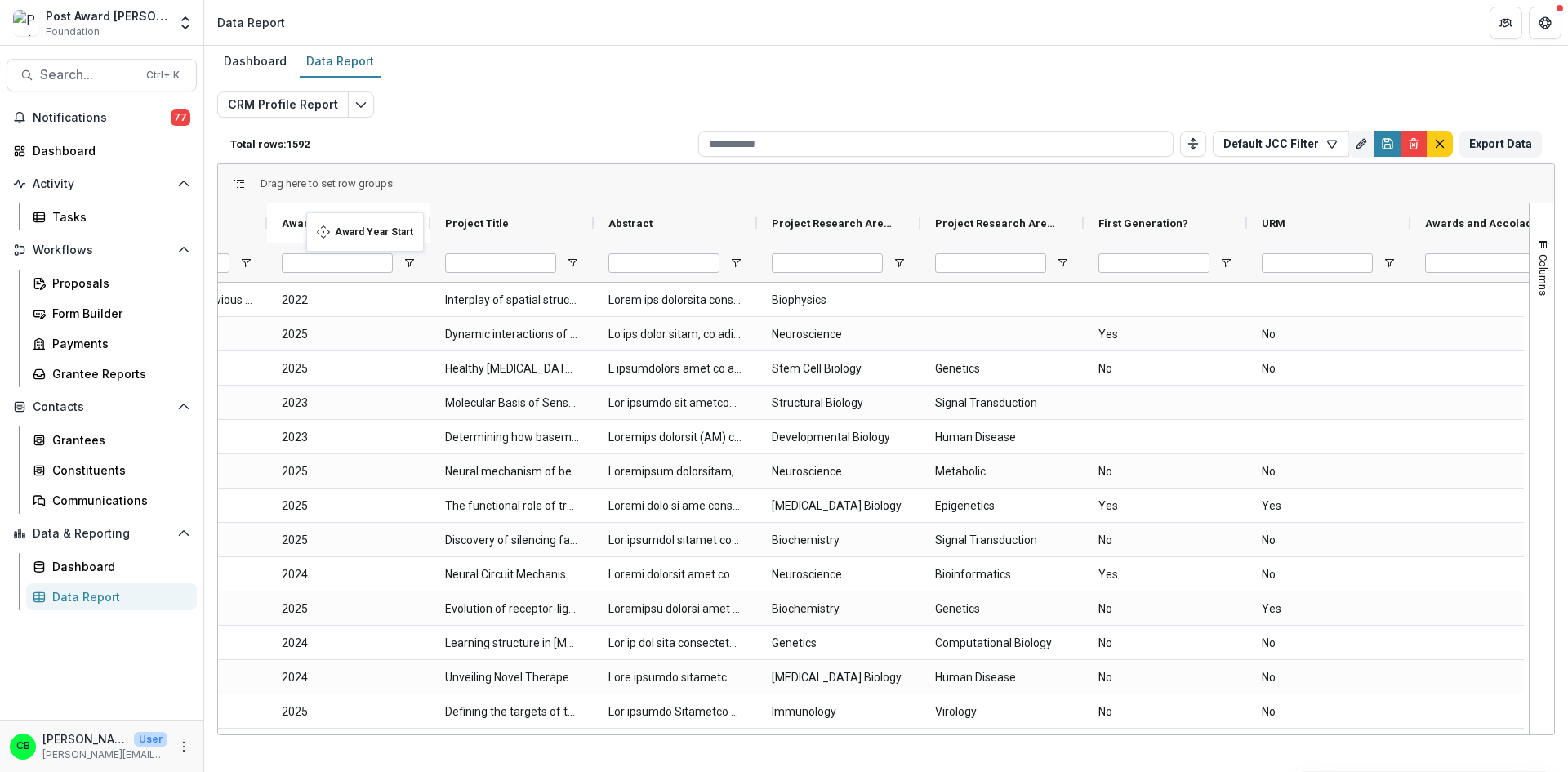
drag, startPoint x: 1299, startPoint y: 218, endPoint x: 312, endPoint y: 222, distance: 987.0
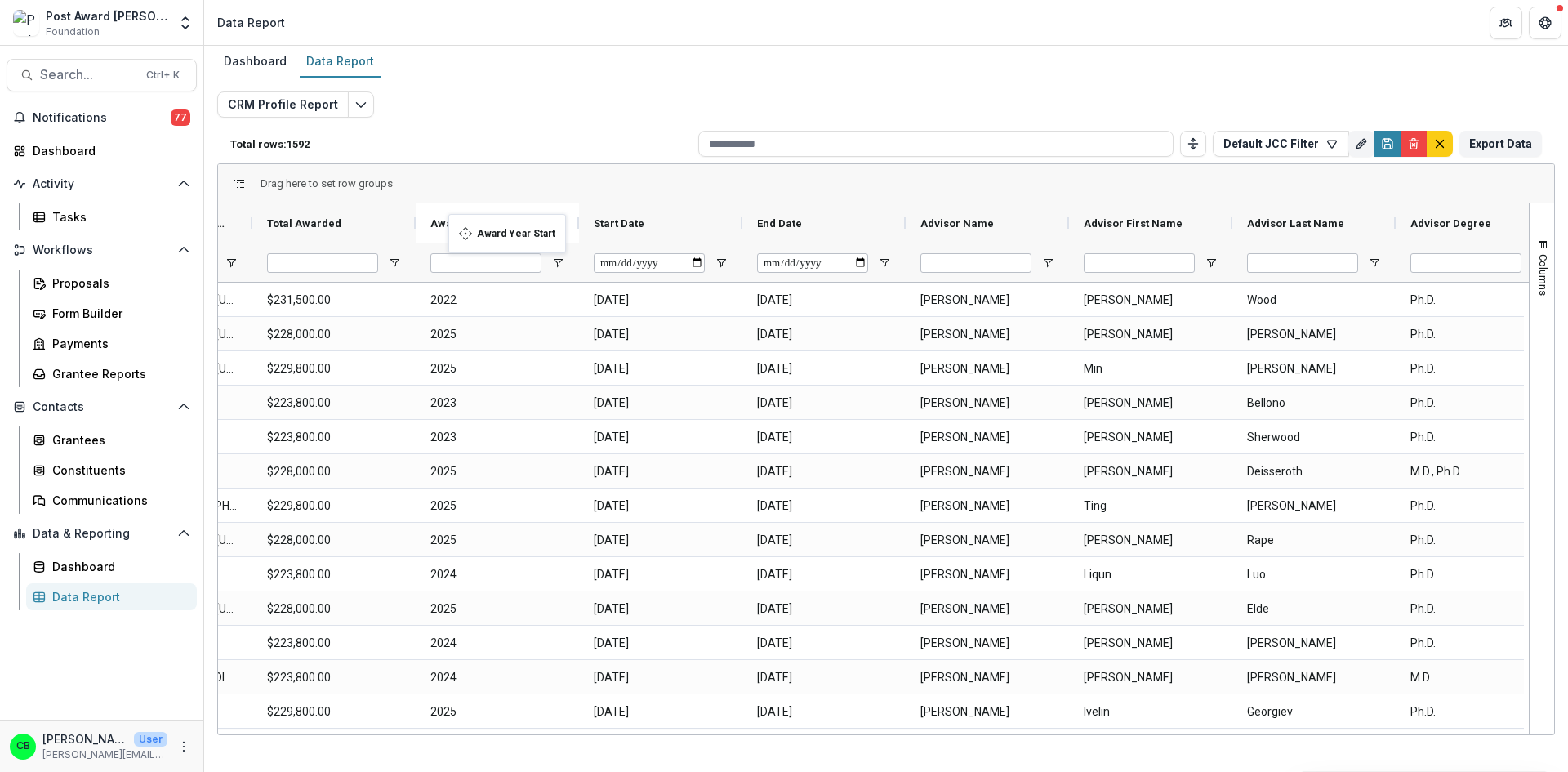
drag, startPoint x: 1105, startPoint y: 220, endPoint x: 456, endPoint y: 224, distance: 649.0
click at [496, 263] on input "Award Year Start Filter Input" at bounding box center [486, 263] width 111 height 19
click at [566, 261] on div at bounding box center [497, 262] width 163 height 39
click at [557, 261] on span "Open Filter Menu" at bounding box center [557, 263] width 13 height 13
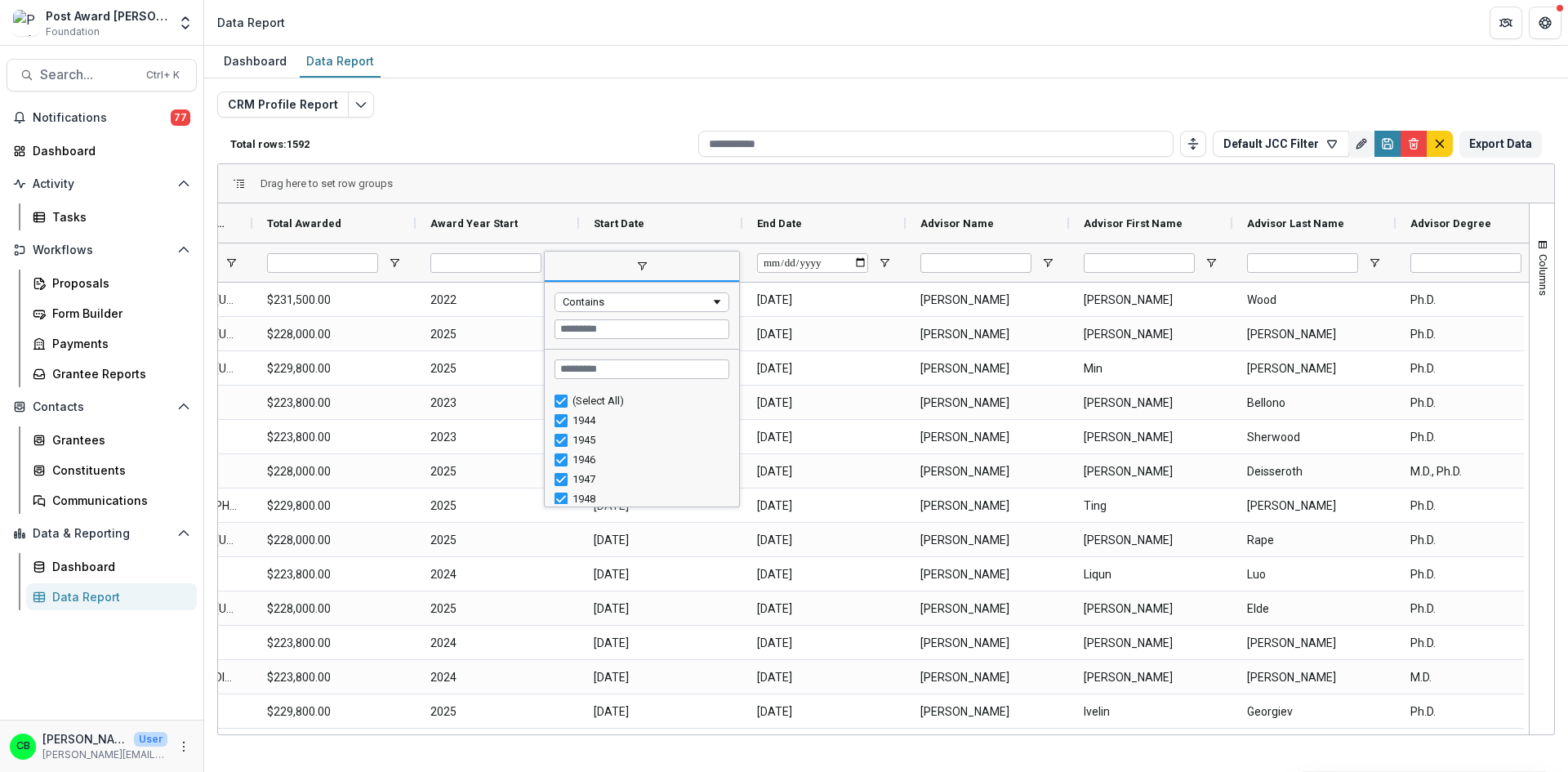
click at [553, 400] on div "(Select All)" at bounding box center [641, 401] width 194 height 19
click at [569, 400] on div "(Select All)" at bounding box center [642, 401] width 175 height 19
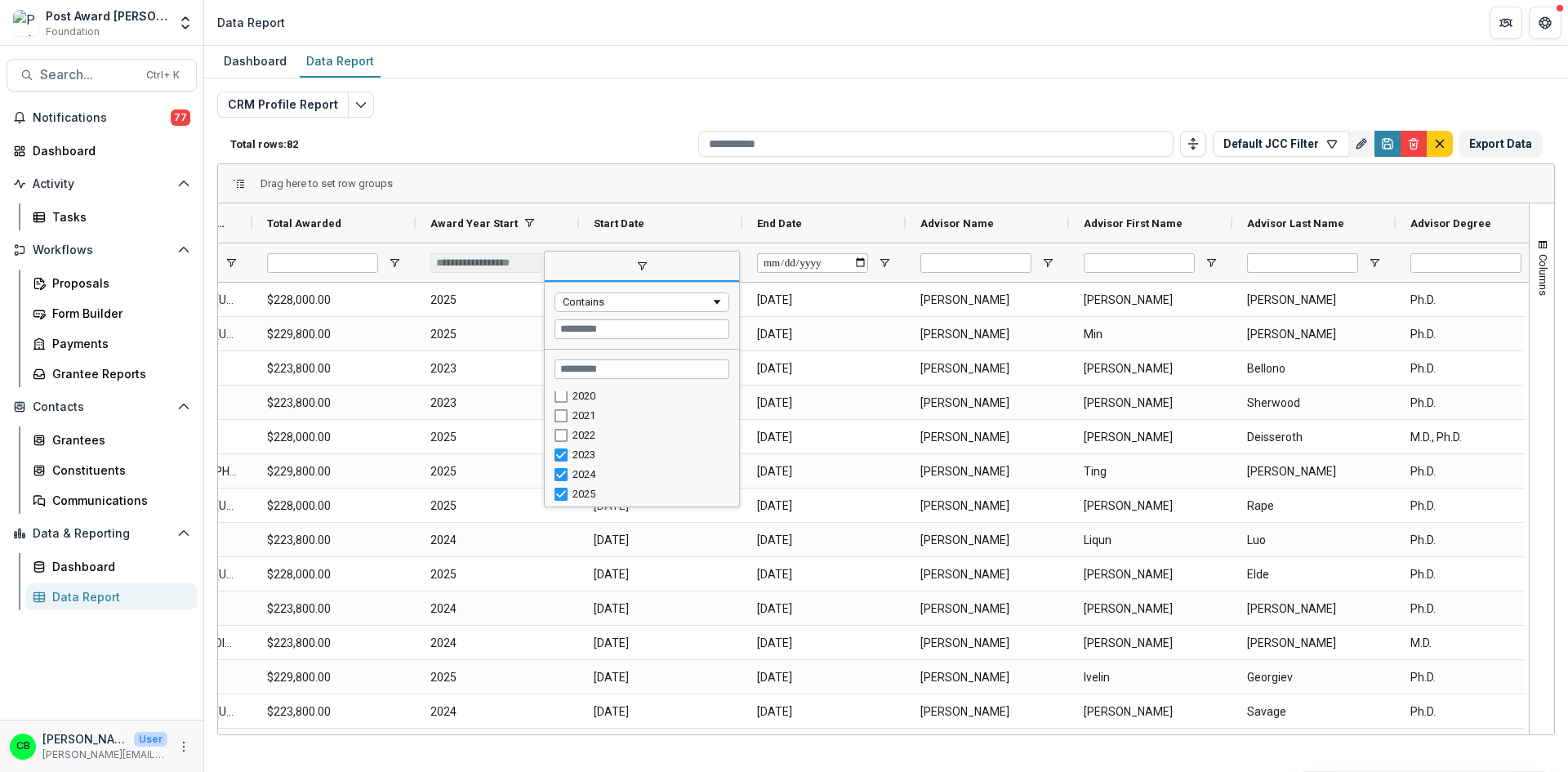
click at [553, 437] on div "2022" at bounding box center [641, 434] width 194 height 19
type input "**********"
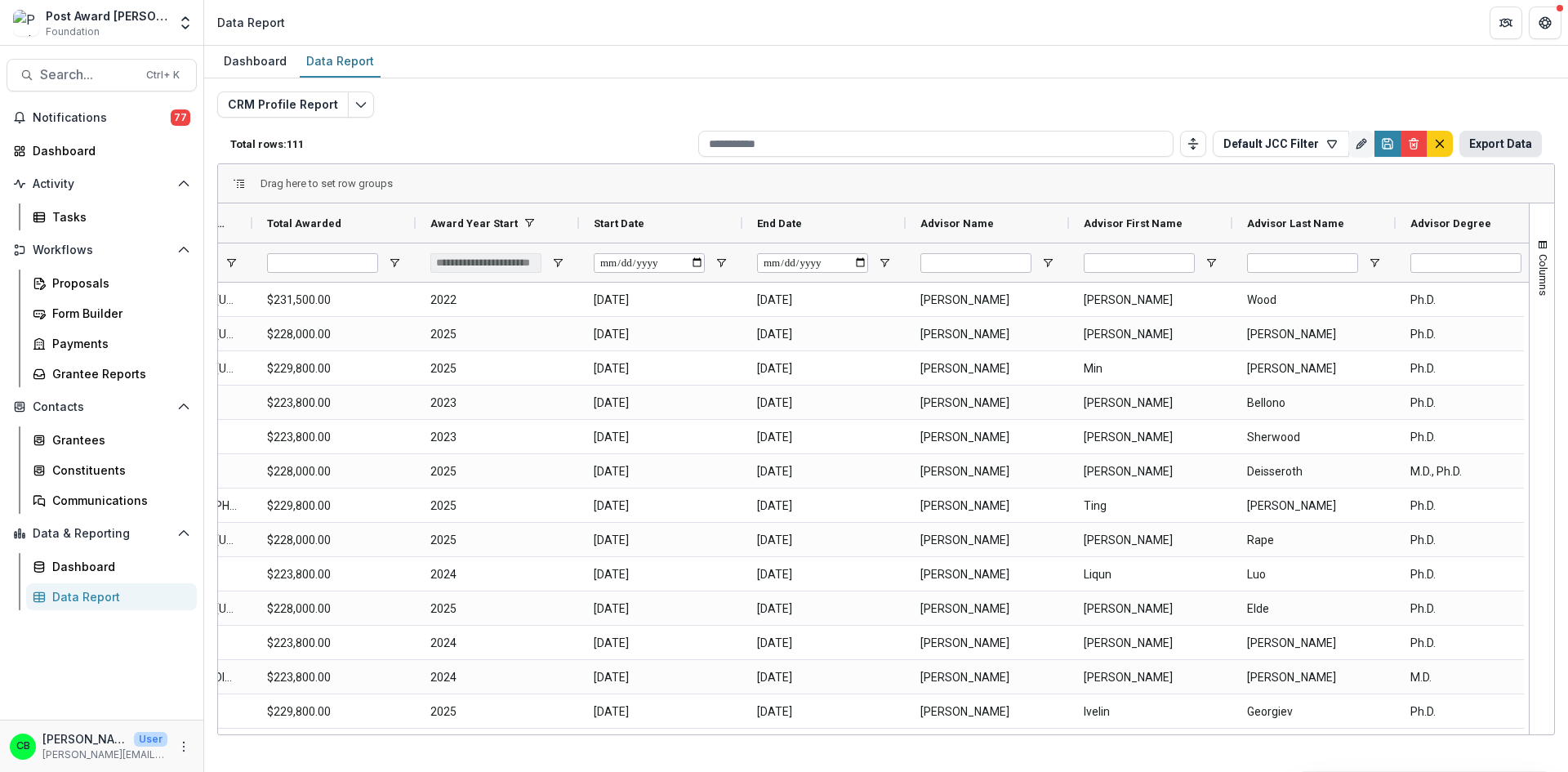
click at [1502, 148] on button "Export Data" at bounding box center [1501, 143] width 82 height 26
